Goal: Navigation & Orientation: Find specific page/section

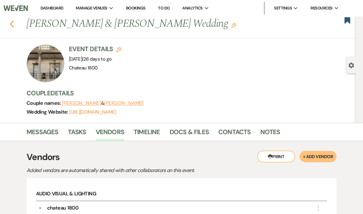
click at [10, 27] on icon "Previous" at bounding box center [11, 24] width 5 height 8
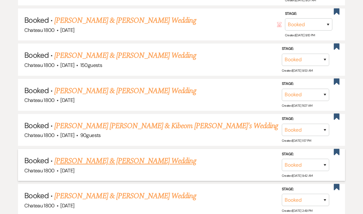
scroll to position [611, 0]
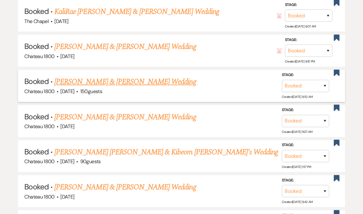
click at [148, 79] on link "[PERSON_NAME] & [PERSON_NAME] Wedding" at bounding box center [125, 81] width 142 height 11
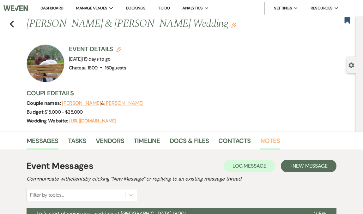
click at [269, 143] on link "Notes" at bounding box center [270, 143] width 20 height 14
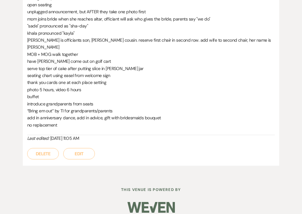
scroll to position [286, 0]
